Goal: Information Seeking & Learning: Learn about a topic

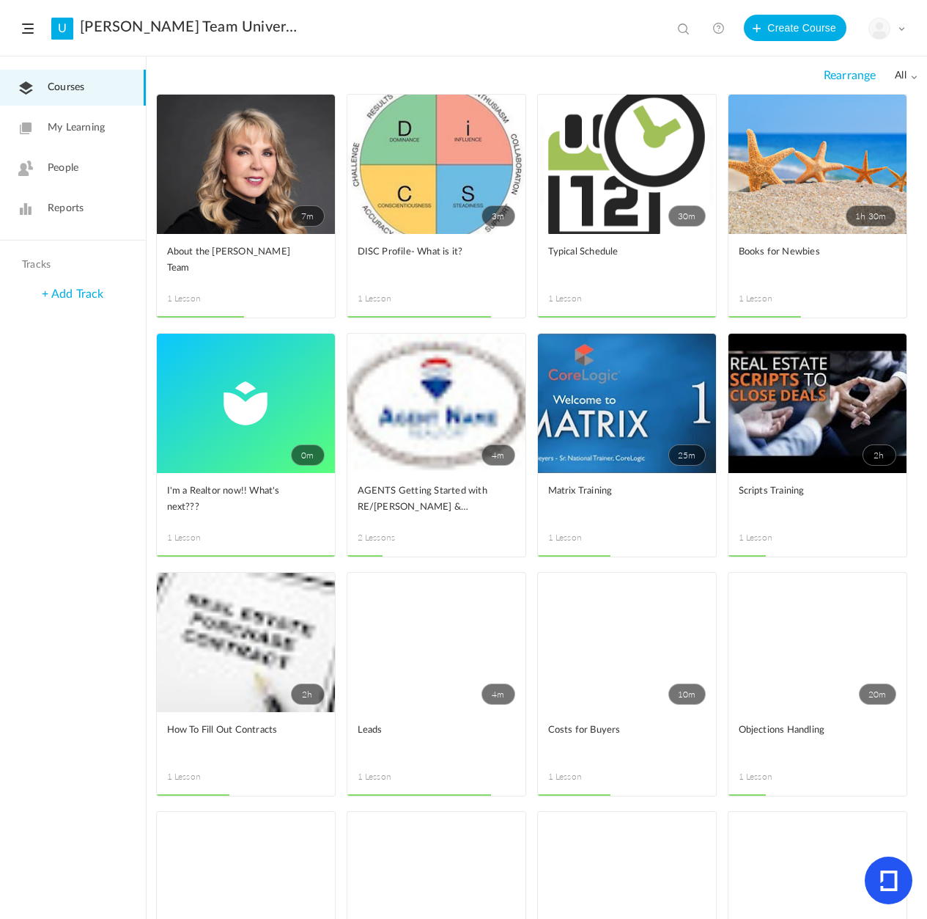
scroll to position [3, 0]
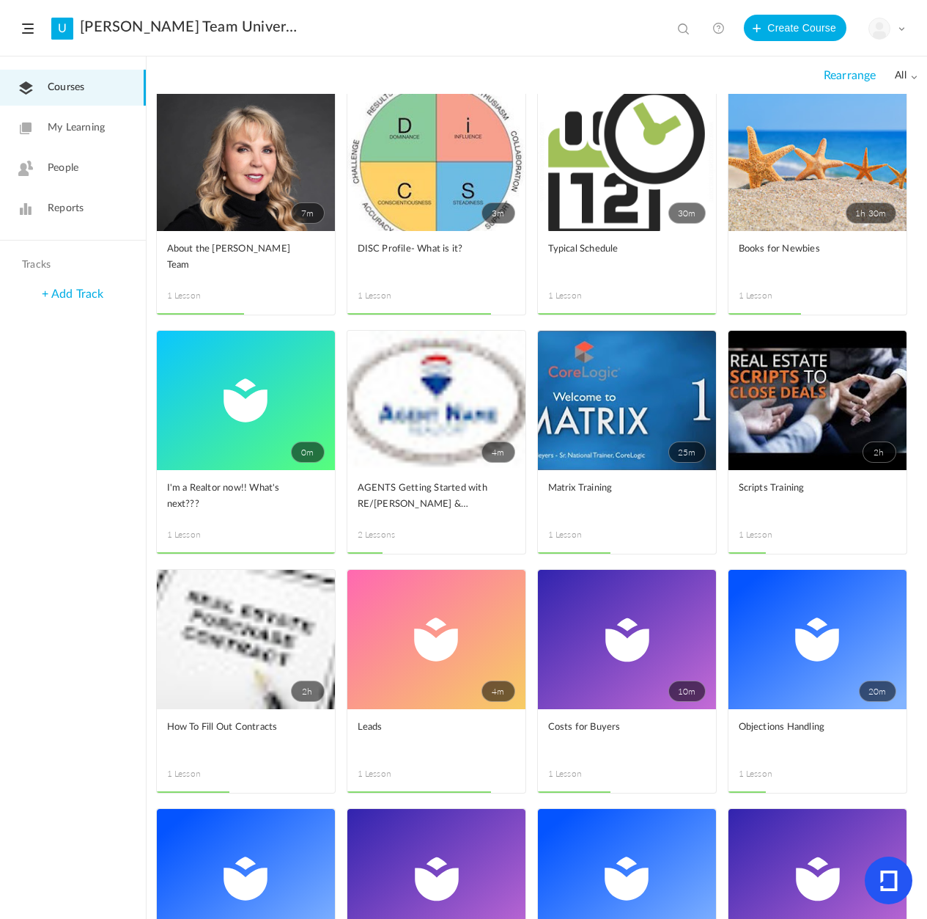
click at [286, 73] on div "All all All Drafts [GEOGRAPHIC_DATA]" at bounding box center [537, 75] width 762 height 37
click at [246, 188] on link "7m" at bounding box center [246, 161] width 178 height 139
click at [443, 184] on link "3m" at bounding box center [436, 161] width 178 height 139
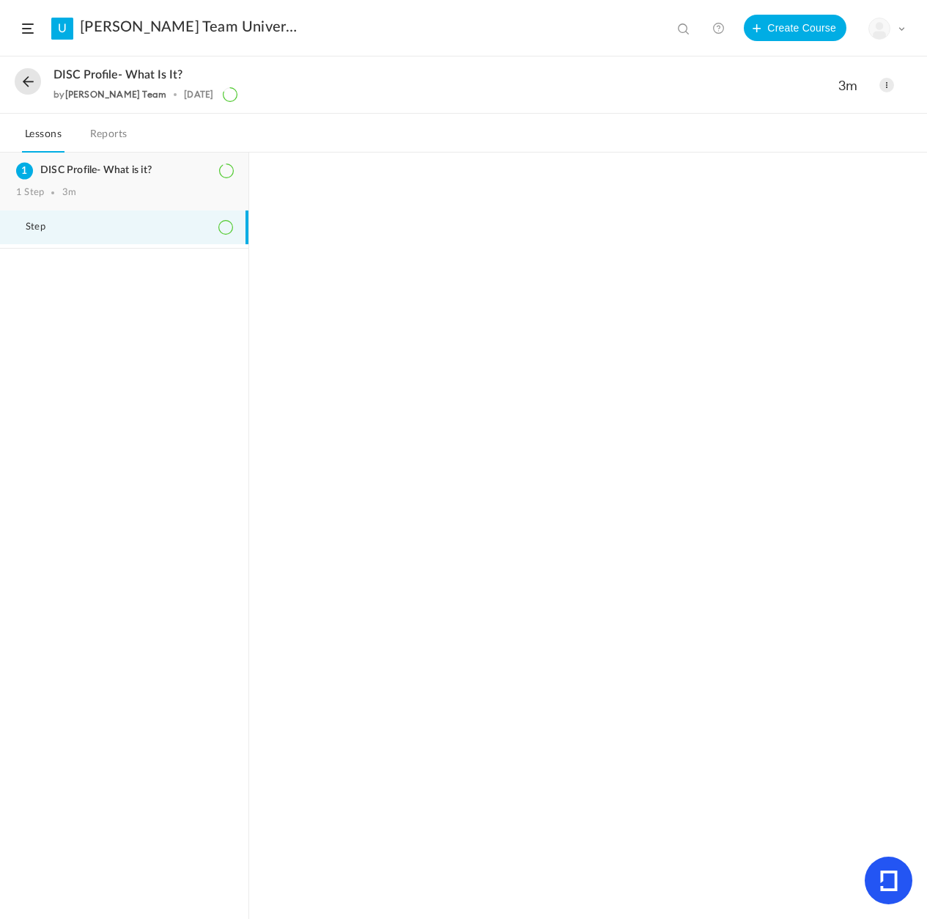
click at [89, 172] on h3 "DISC Profile- What is it?" at bounding box center [124, 170] width 216 height 12
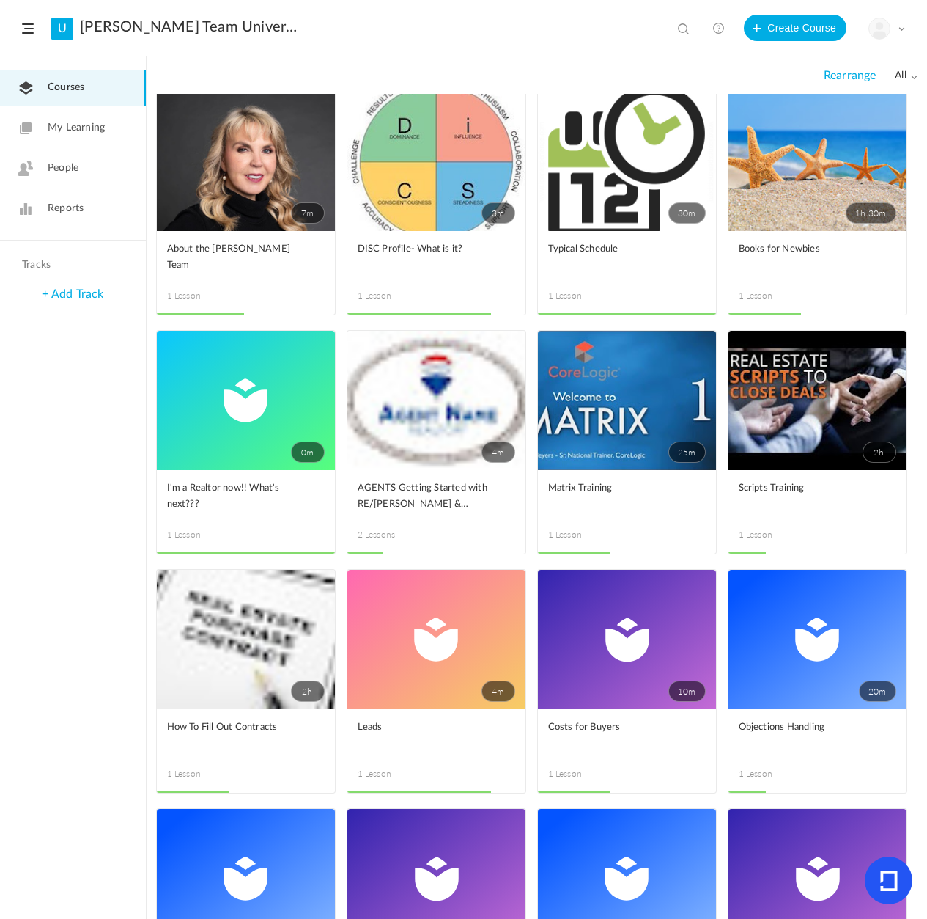
click at [611, 194] on link "30m" at bounding box center [627, 161] width 178 height 139
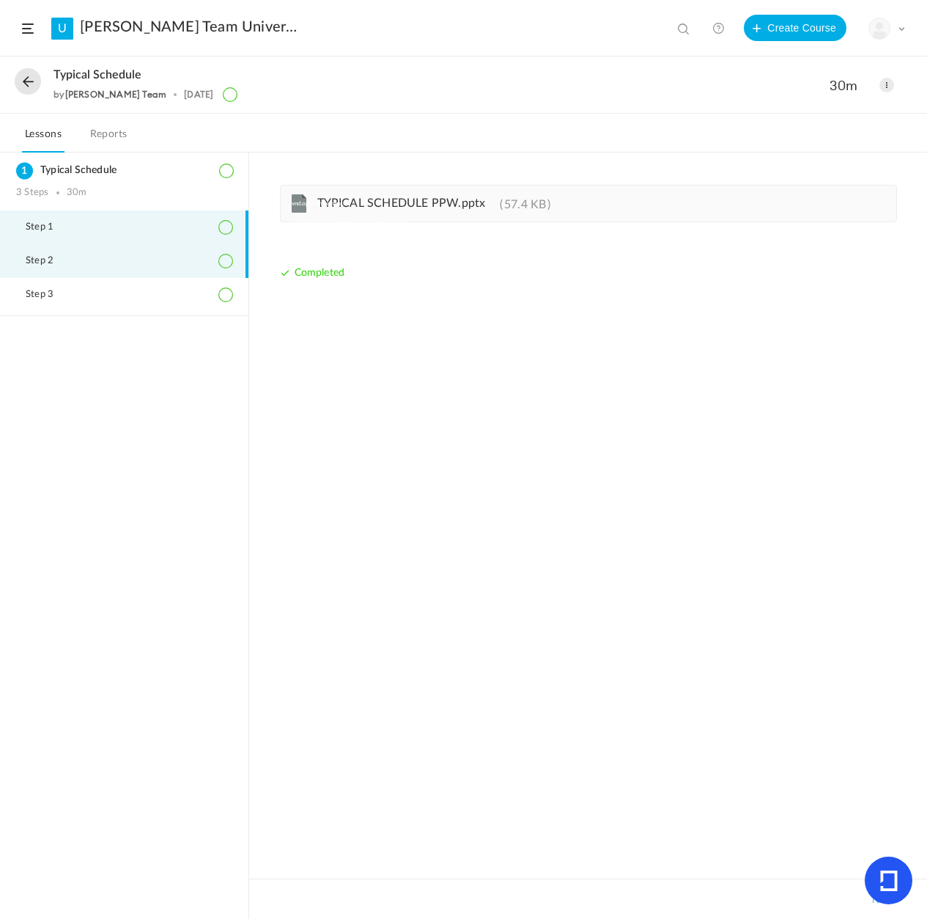
click at [53, 261] on span "Step 2" at bounding box center [49, 261] width 46 height 12
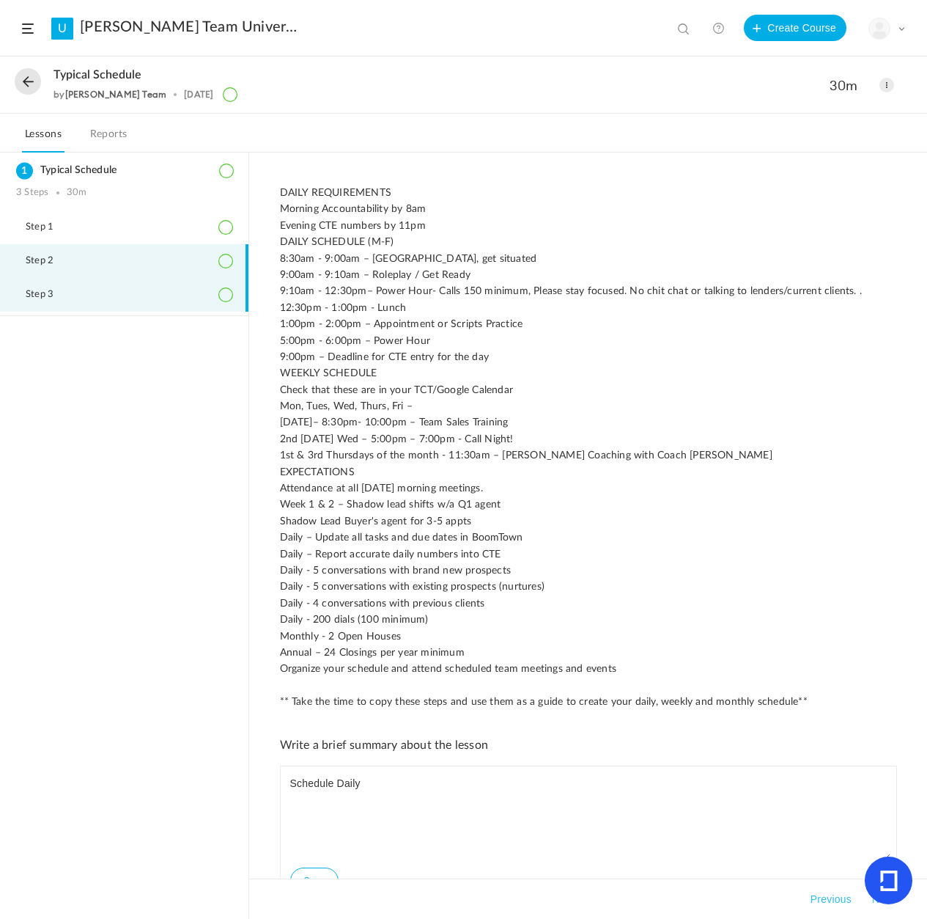
click at [45, 295] on span "Step 3" at bounding box center [49, 295] width 46 height 12
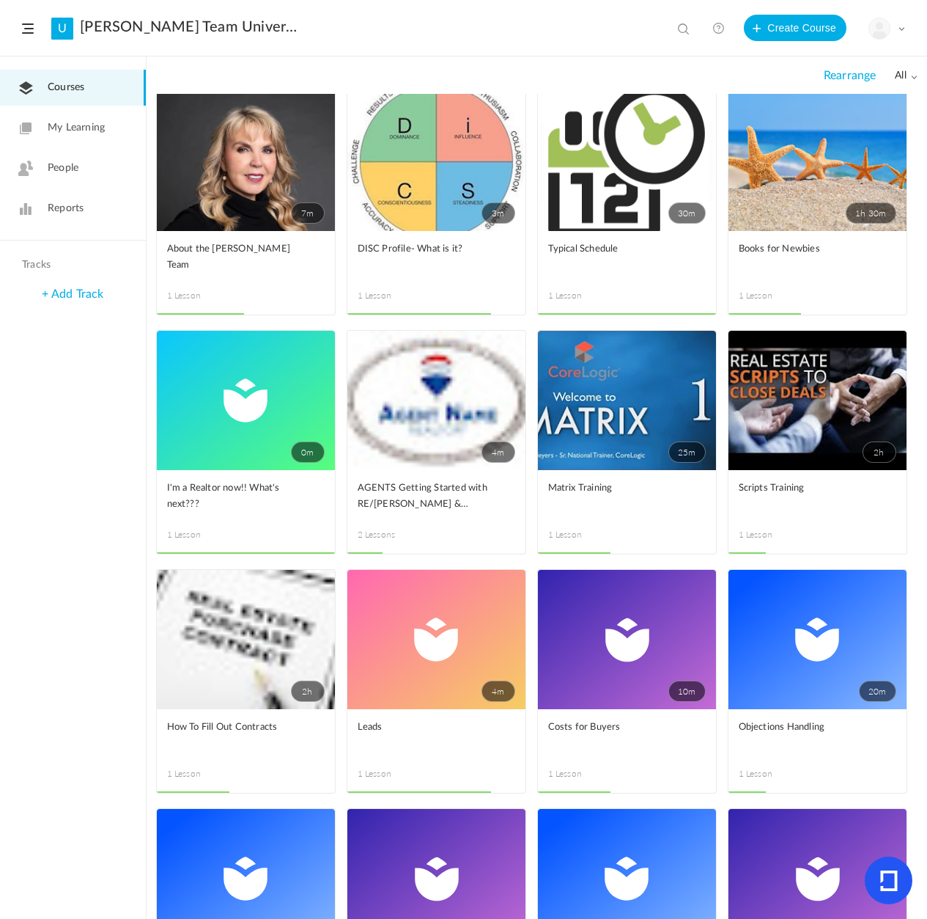
click at [766, 191] on link "1h 30m" at bounding box center [818, 161] width 178 height 139
click at [226, 404] on link "0m" at bounding box center [246, 400] width 178 height 139
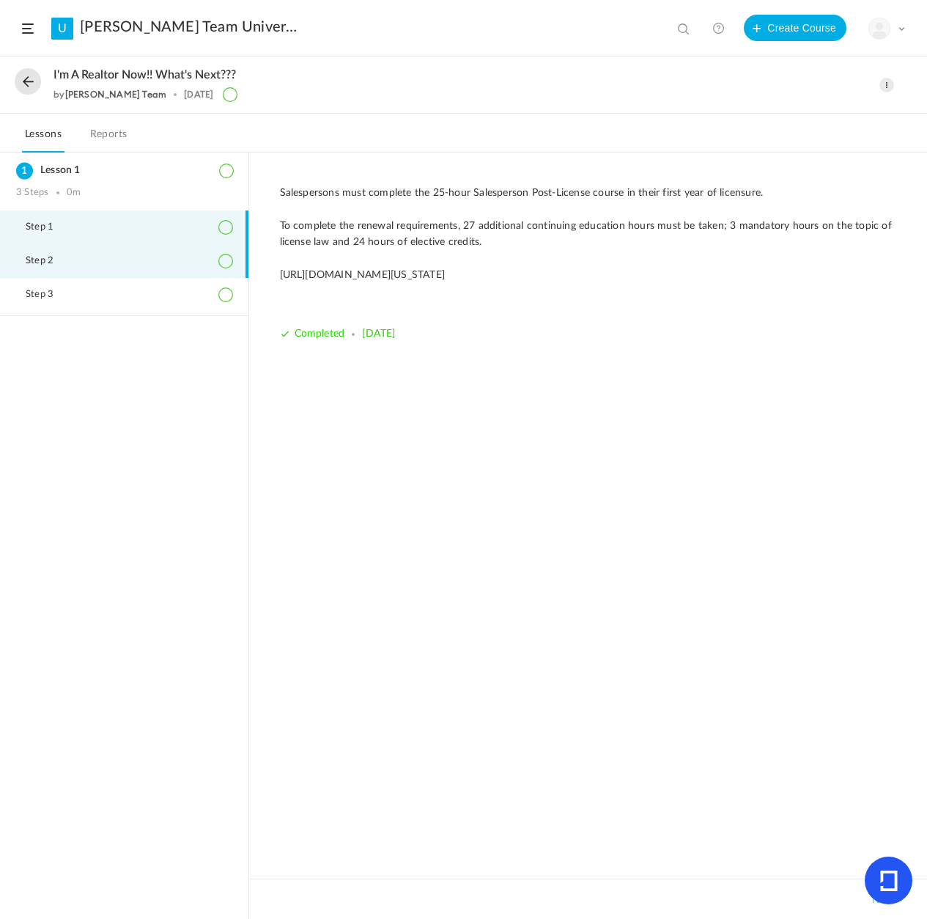
click at [43, 260] on span "Step 2" at bounding box center [49, 261] width 46 height 12
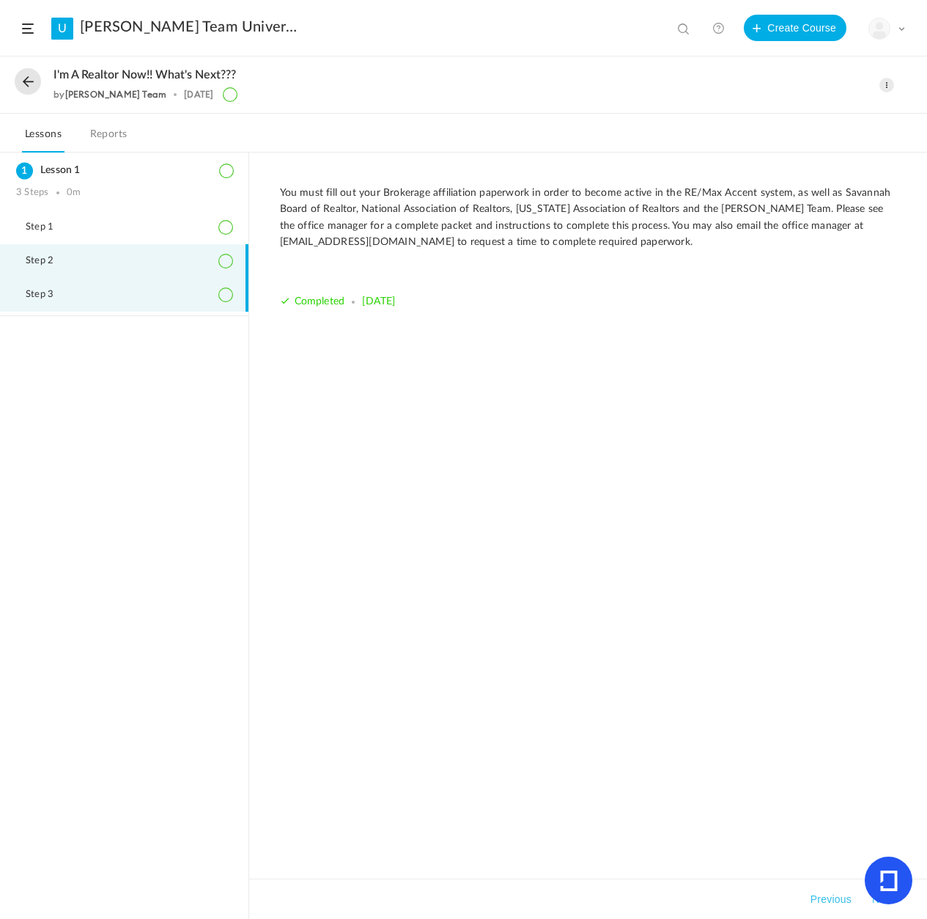
click at [42, 295] on span "Step 3" at bounding box center [49, 295] width 46 height 12
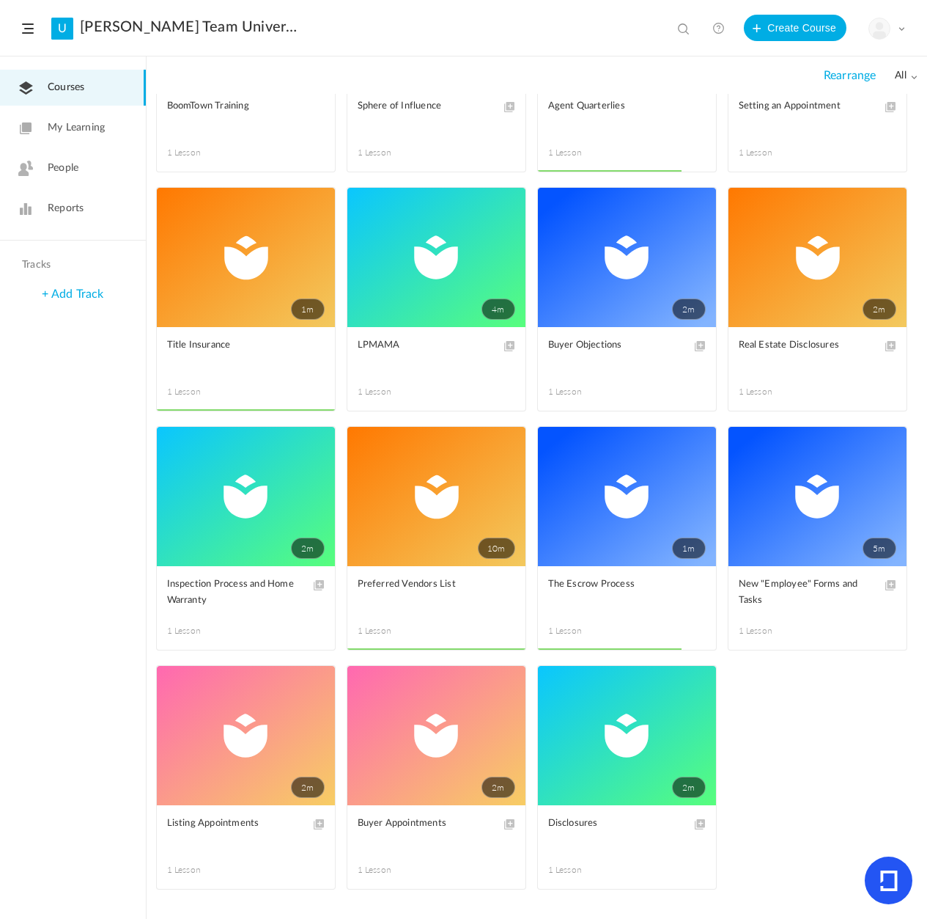
scroll to position [1102, 0]
